Goal: Navigation & Orientation: Find specific page/section

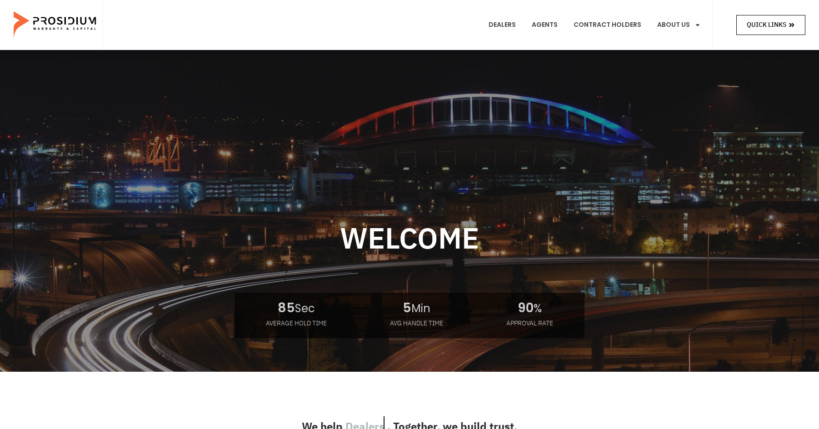
click at [753, 21] on span "Quick Links" at bounding box center [767, 24] width 40 height 11
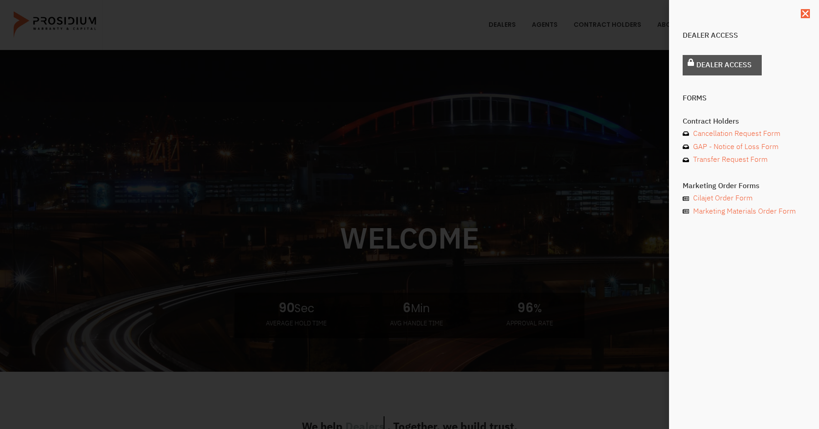
click at [728, 65] on span "Dealer Access" at bounding box center [723, 65] width 55 height 13
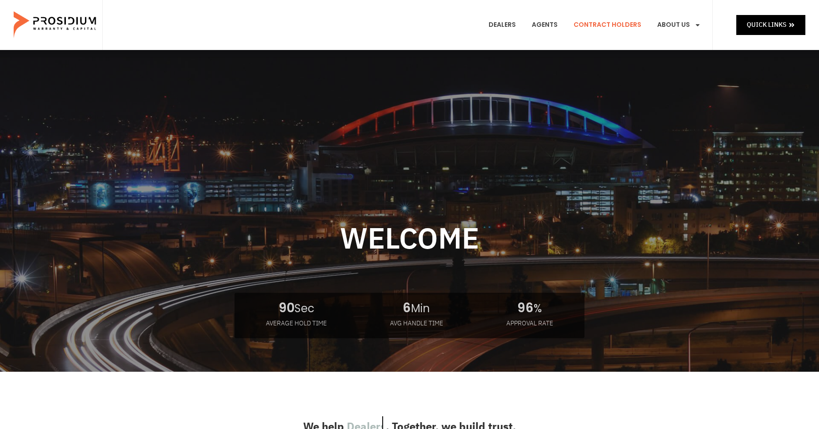
click at [604, 23] on link "Contract Holders" at bounding box center [607, 25] width 81 height 34
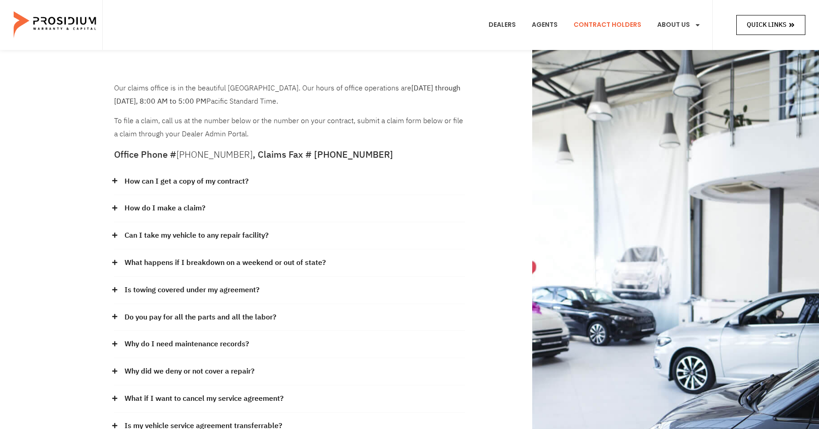
click at [761, 31] on link "Quick Links" at bounding box center [770, 25] width 69 height 20
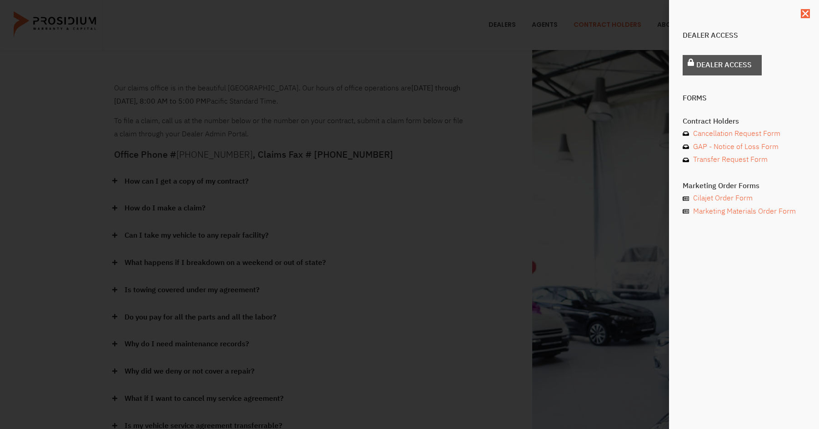
click at [733, 71] on span "Dealer Access" at bounding box center [723, 65] width 55 height 13
